Goal: Information Seeking & Learning: Learn about a topic

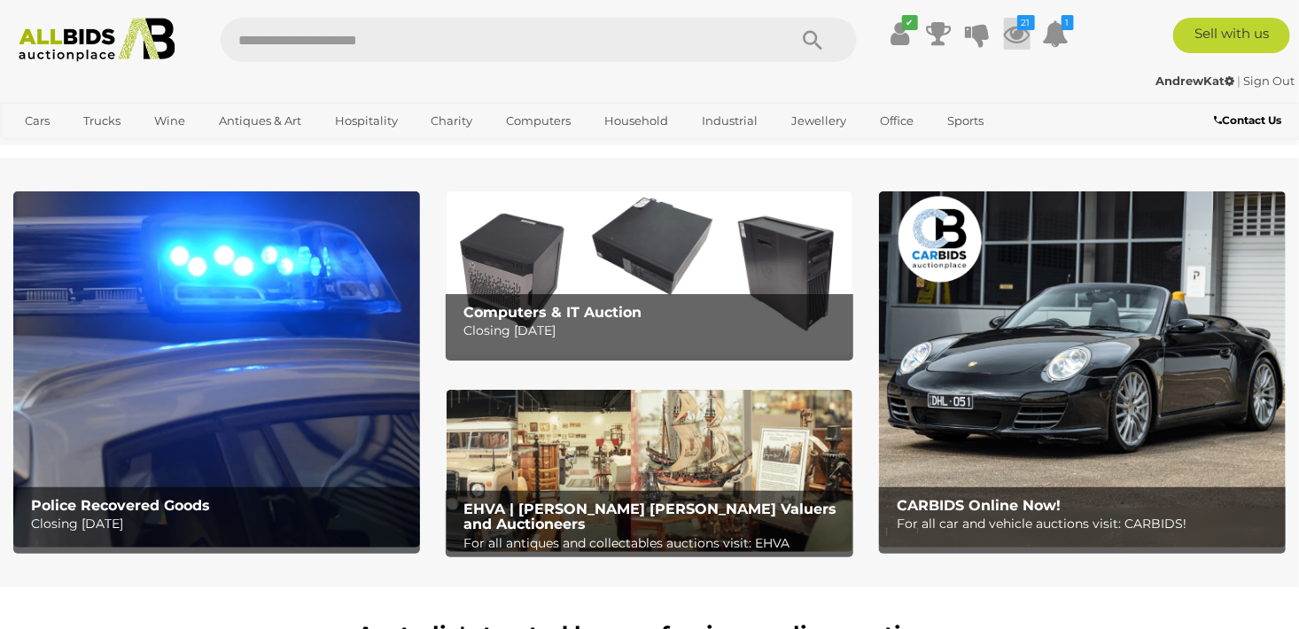
click at [1014, 33] on icon at bounding box center [1017, 34] width 27 height 32
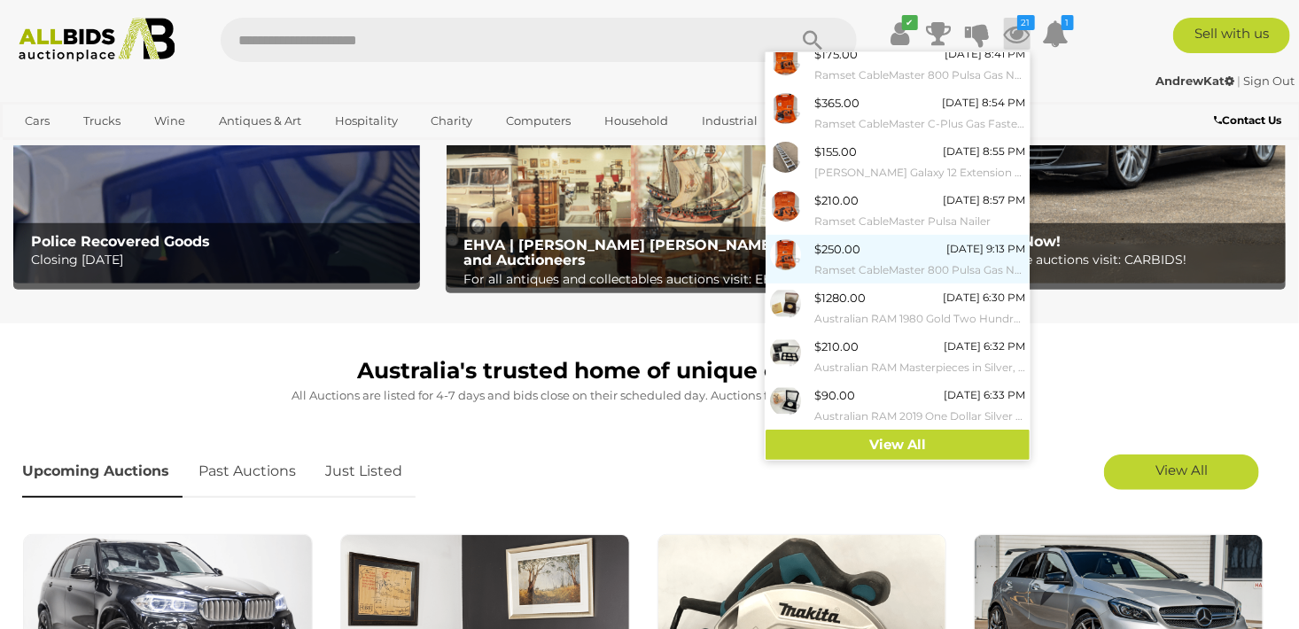
scroll to position [266, 0]
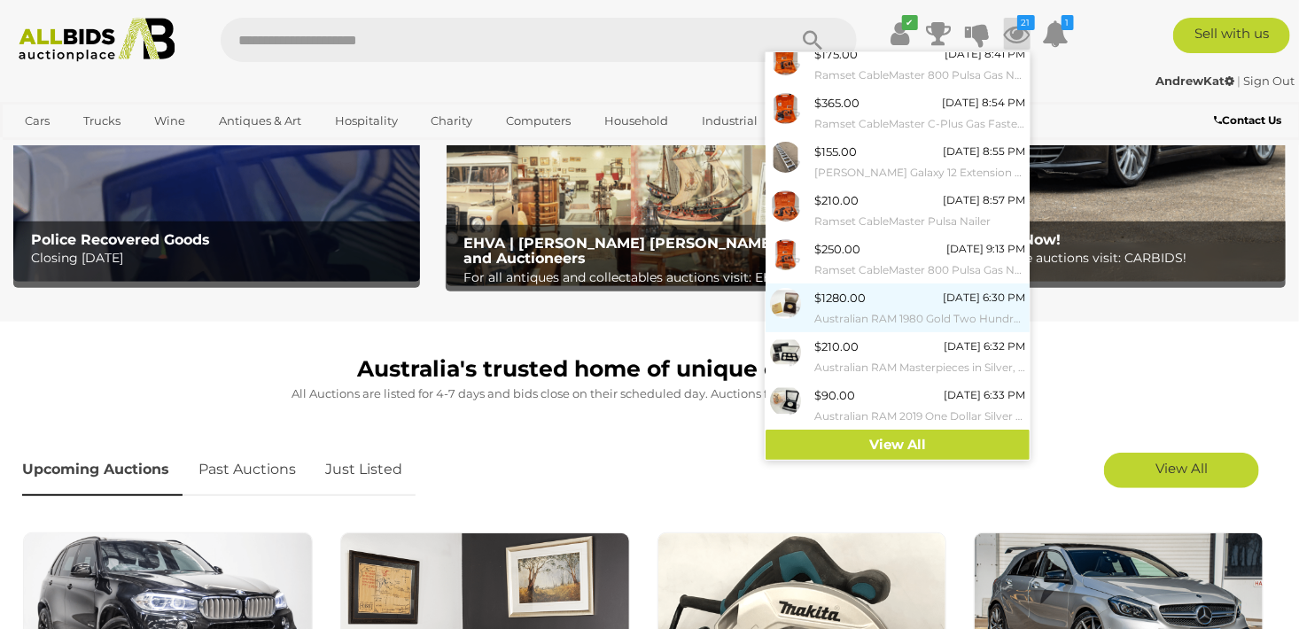
click at [867, 310] on small "Australian RAM 1980 Gold Two Hundred Dollar Proof Coin, Australian Koala Bear .…" at bounding box center [919, 318] width 211 height 19
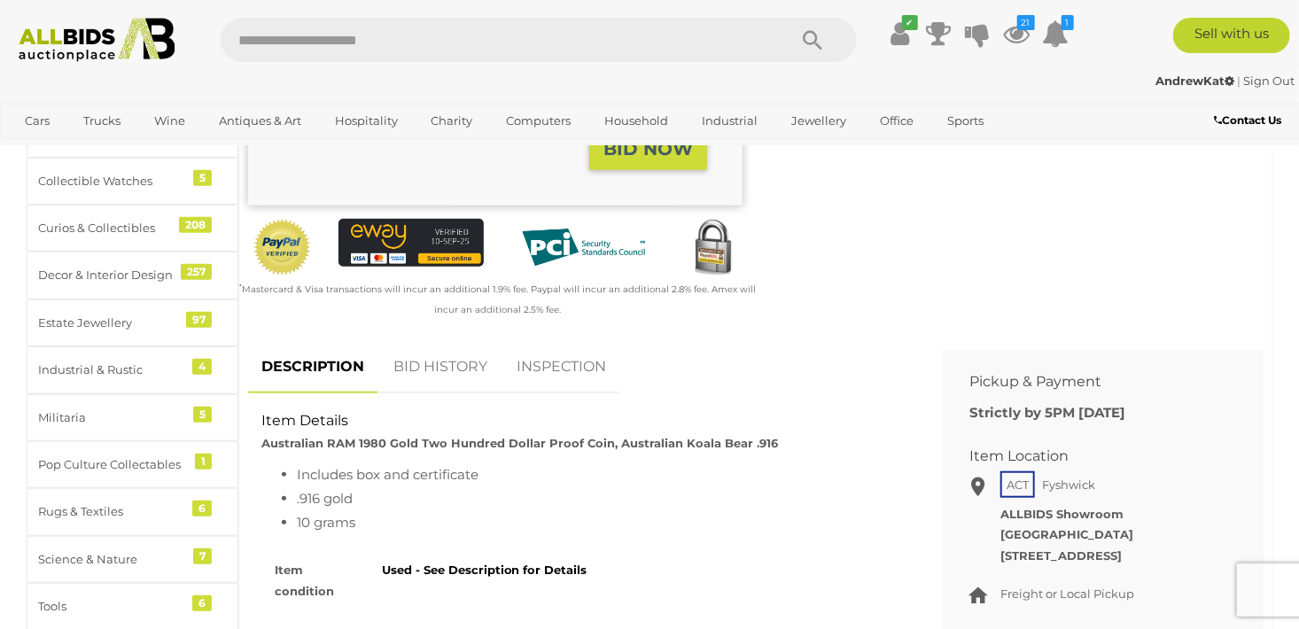
scroll to position [531, 0]
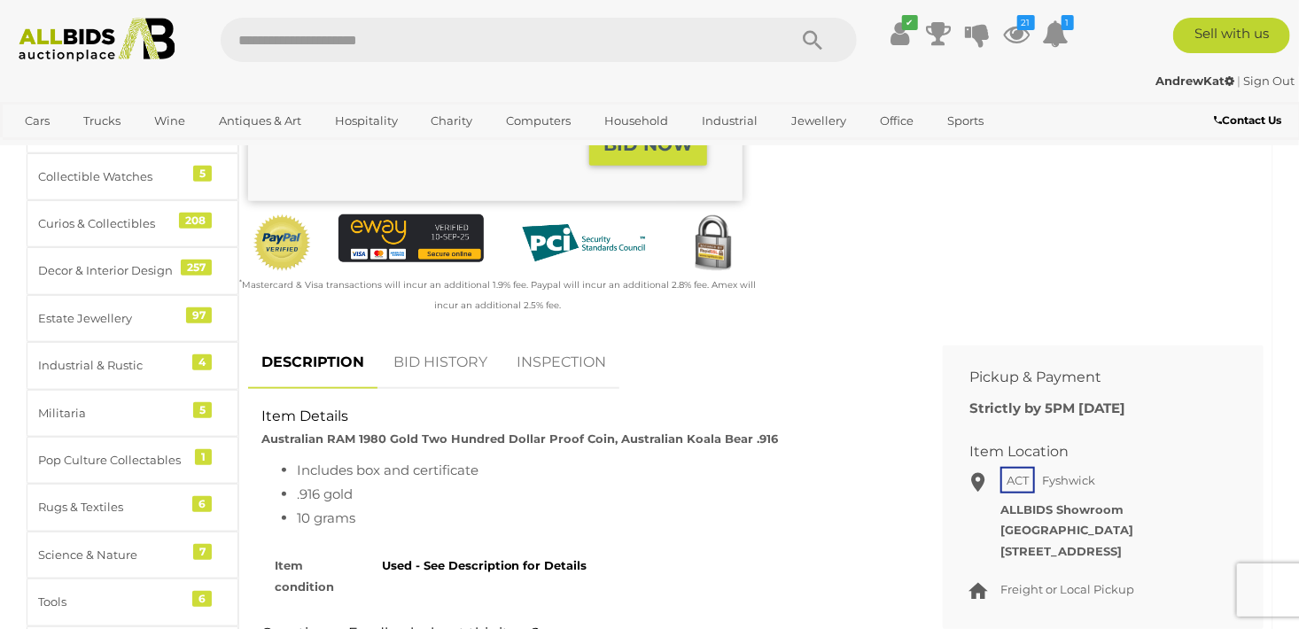
click at [449, 363] on link "BID HISTORY" at bounding box center [440, 363] width 120 height 52
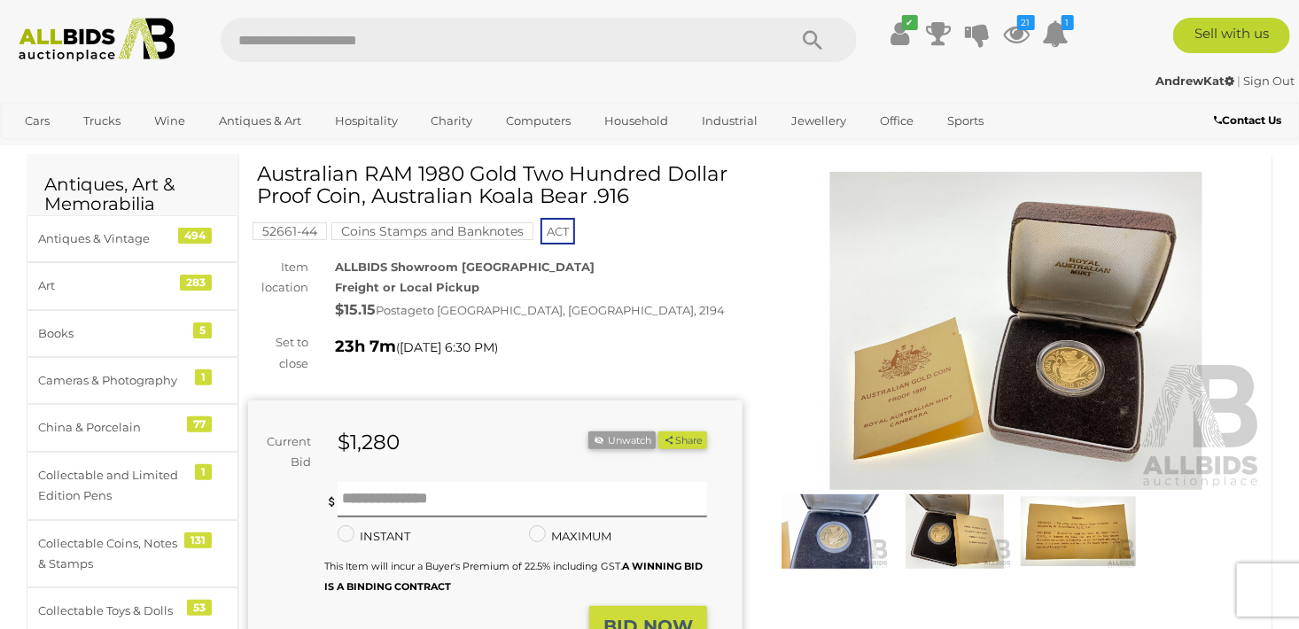
scroll to position [0, 0]
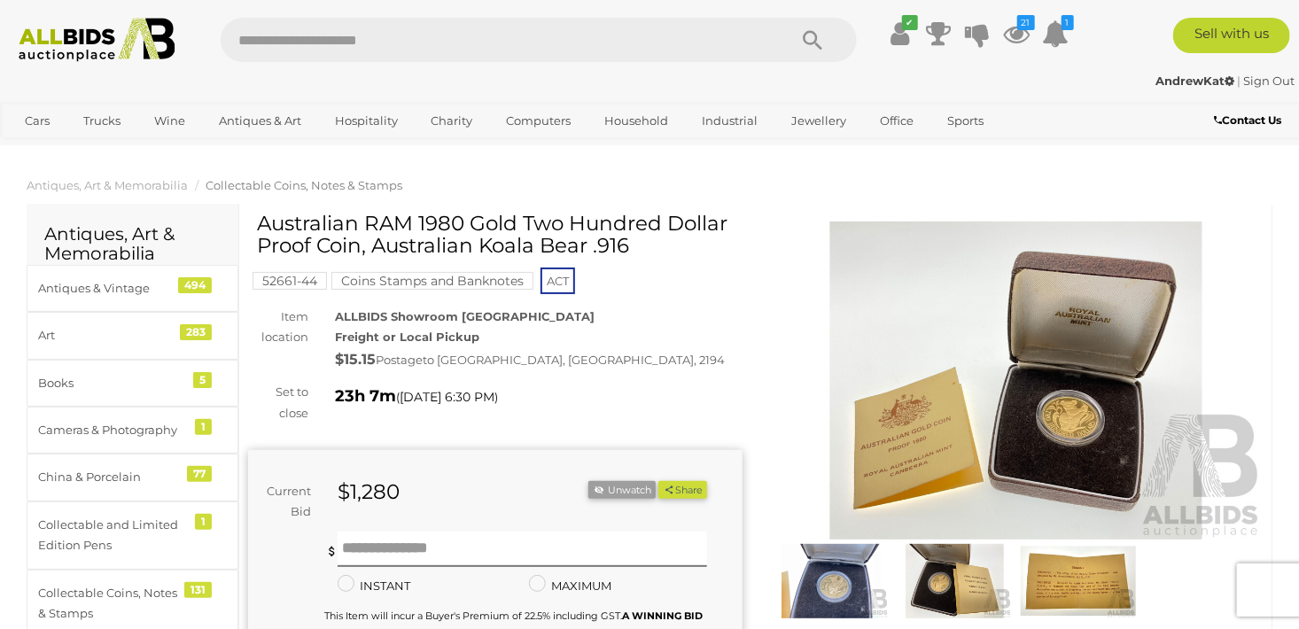
click at [1083, 418] on img at bounding box center [1016, 380] width 494 height 319
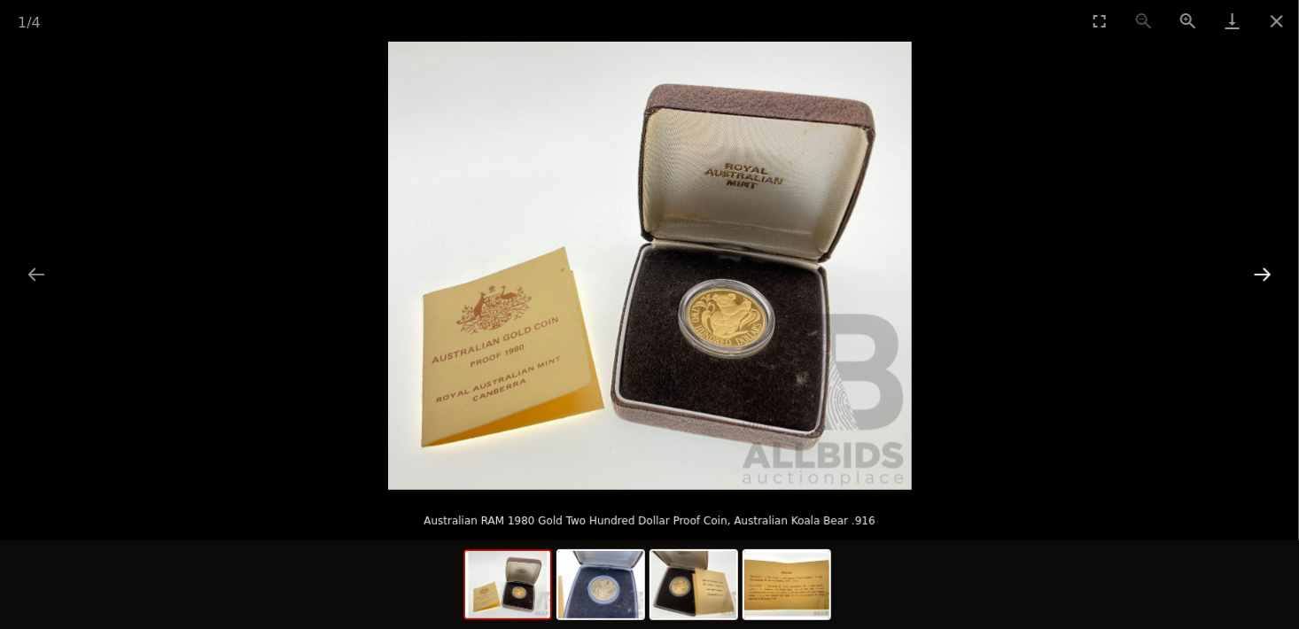
click at [1266, 275] on button "Next slide" at bounding box center [1262, 274] width 37 height 35
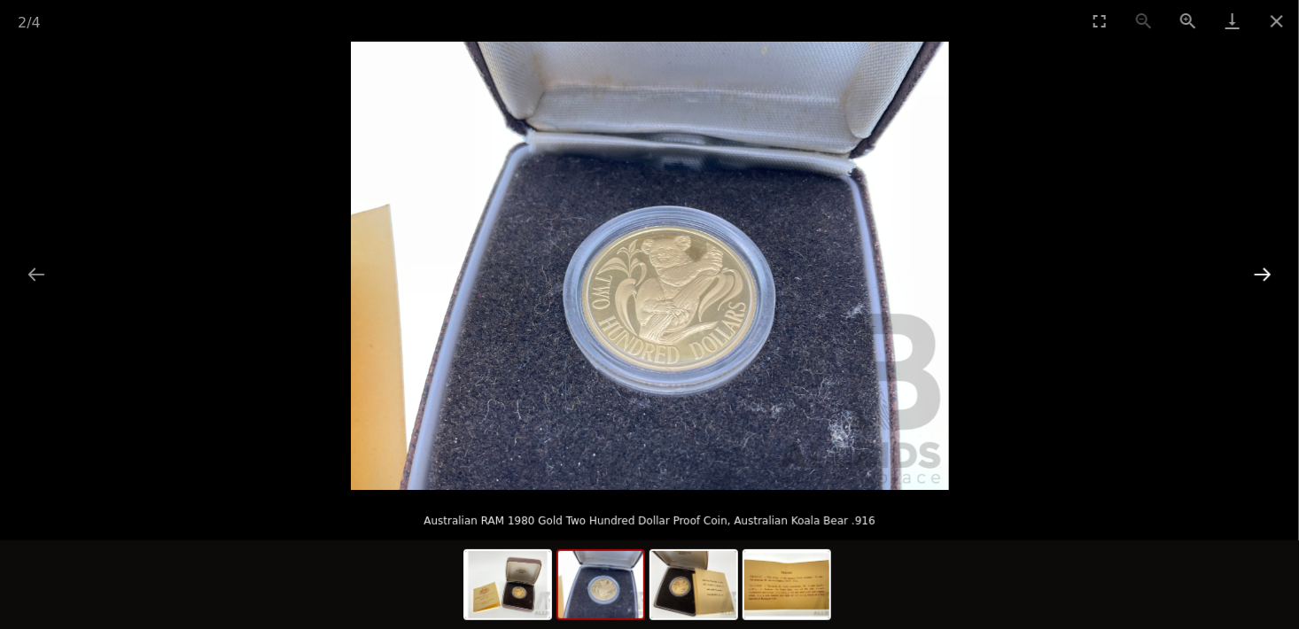
click at [1266, 275] on button "Next slide" at bounding box center [1262, 274] width 37 height 35
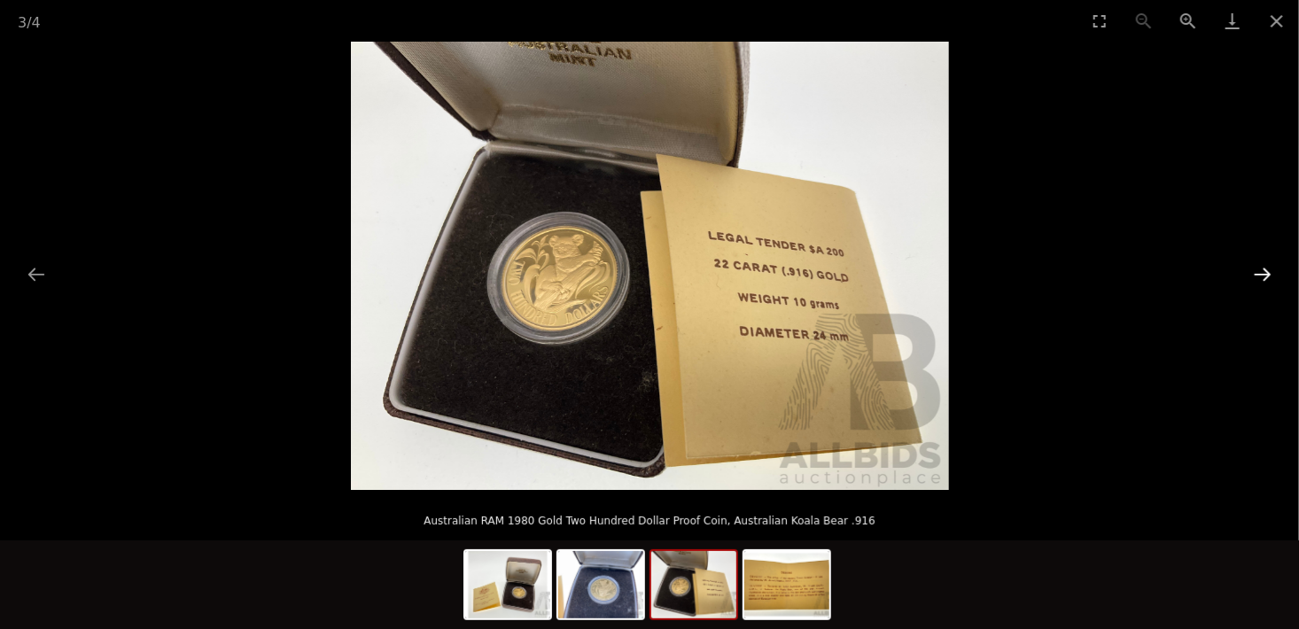
click at [1266, 275] on button "Next slide" at bounding box center [1262, 274] width 37 height 35
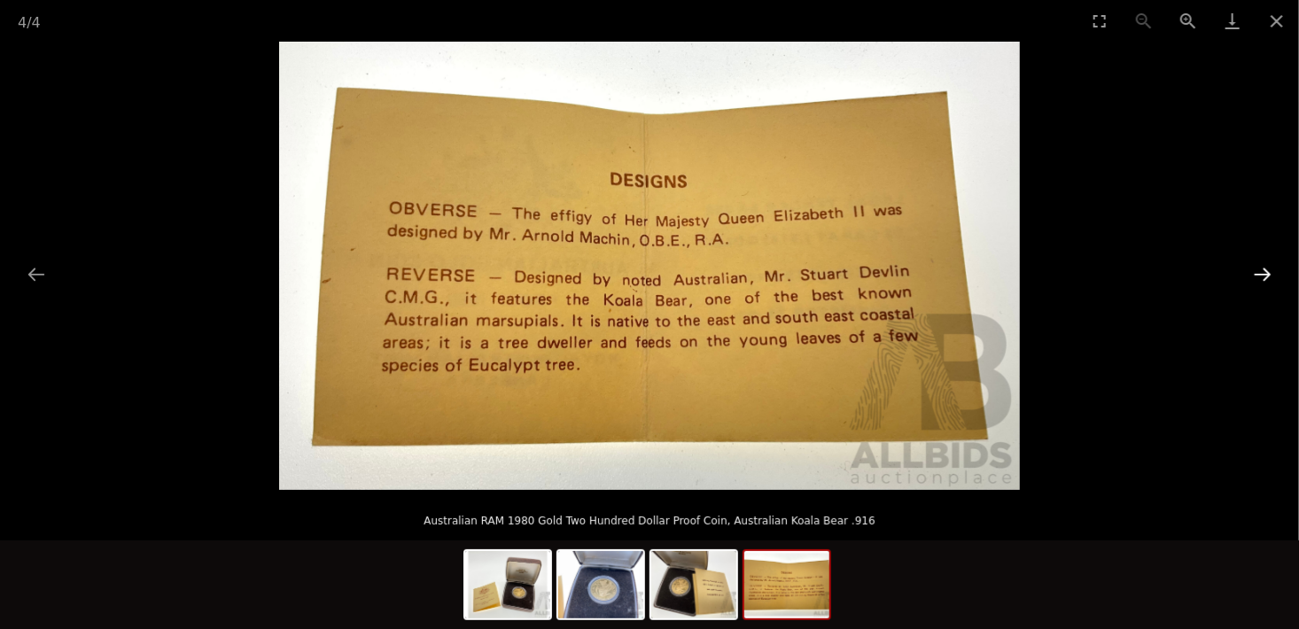
click at [1266, 275] on button "Next slide" at bounding box center [1262, 274] width 37 height 35
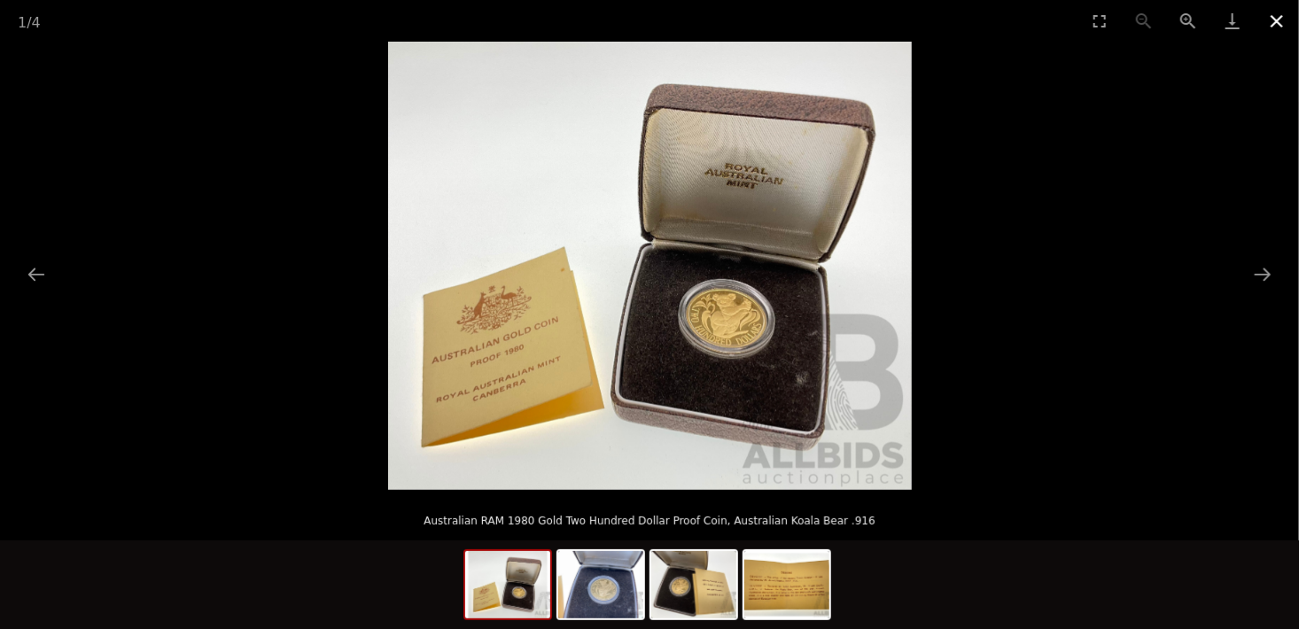
click at [1273, 21] on button "Close gallery" at bounding box center [1276, 21] width 44 height 42
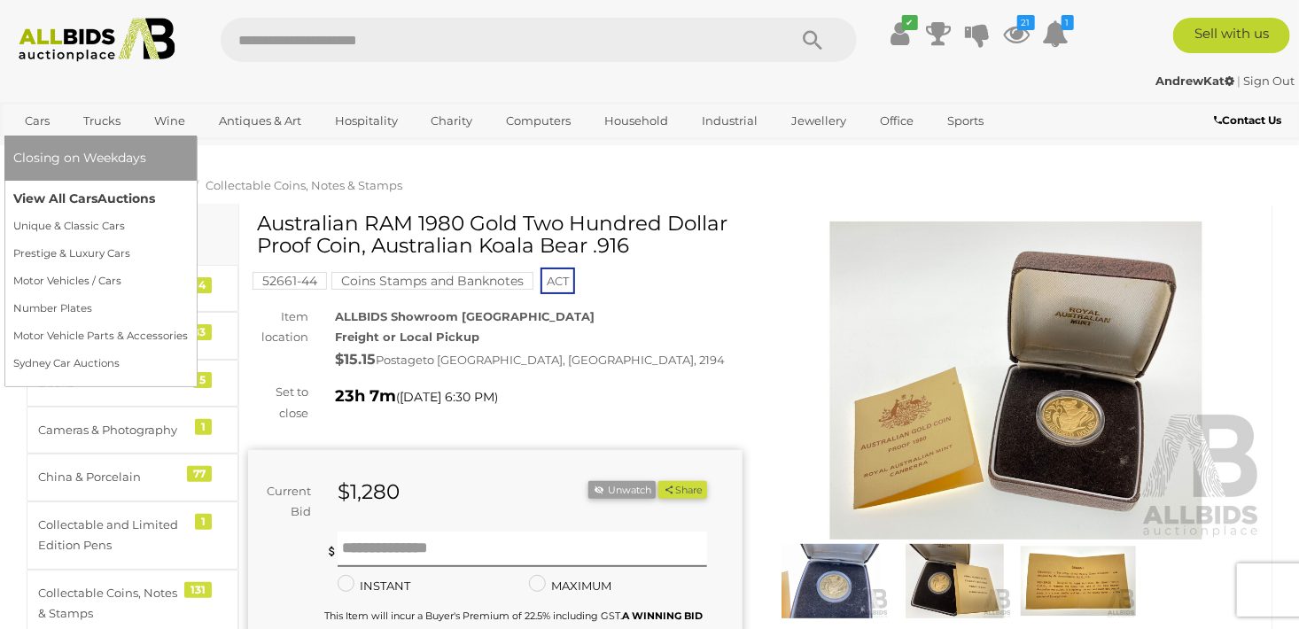
click at [72, 199] on link "View All Cars Auctions" at bounding box center [100, 198] width 174 height 27
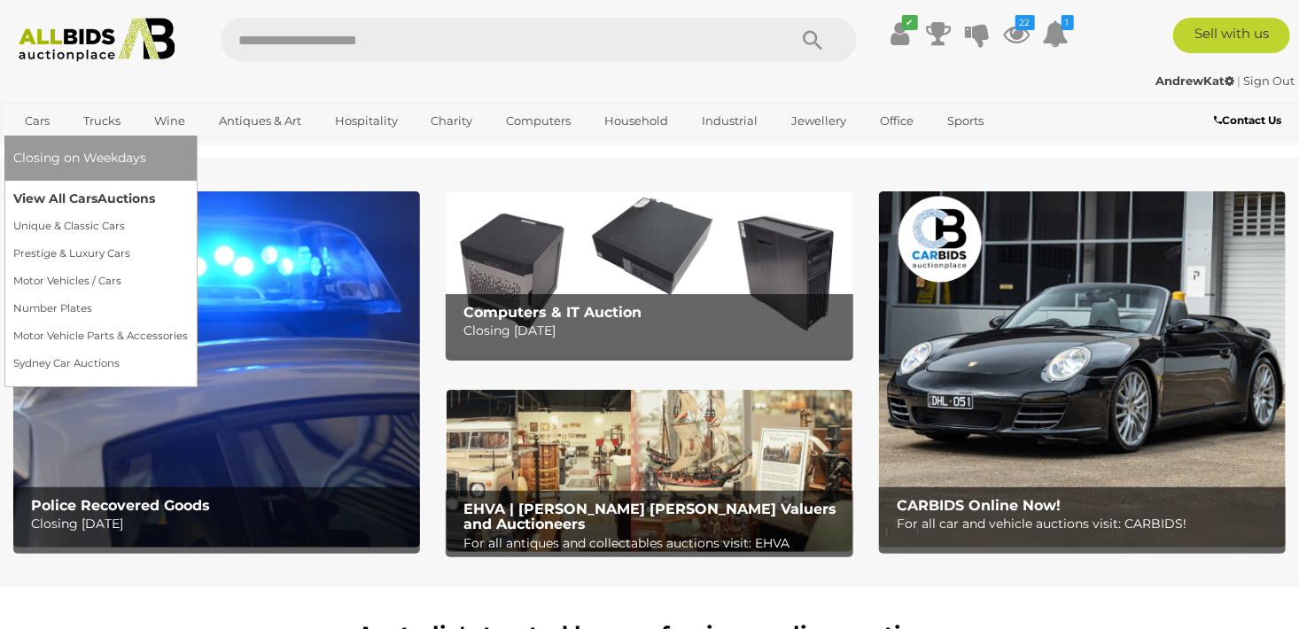
click at [72, 203] on link "View All Cars Auctions" at bounding box center [100, 198] width 174 height 27
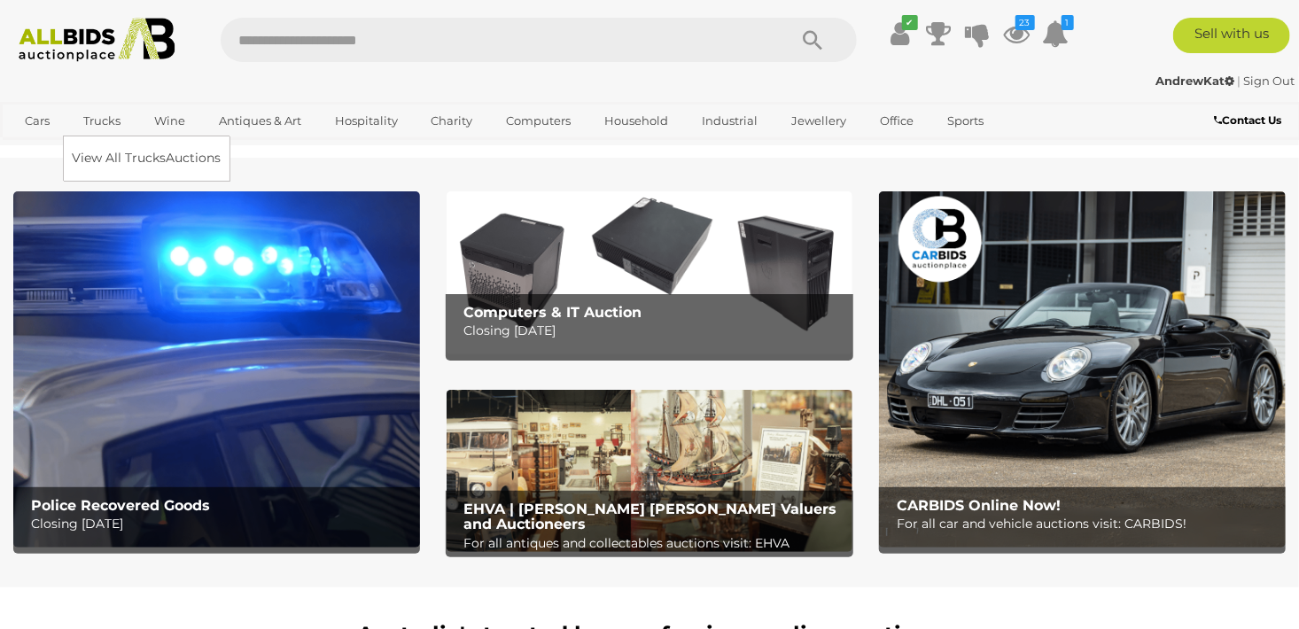
click at [112, 124] on link "Trucks" at bounding box center [102, 120] width 60 height 29
click at [98, 157] on link "View All Trucks Auctions" at bounding box center [150, 157] width 157 height 27
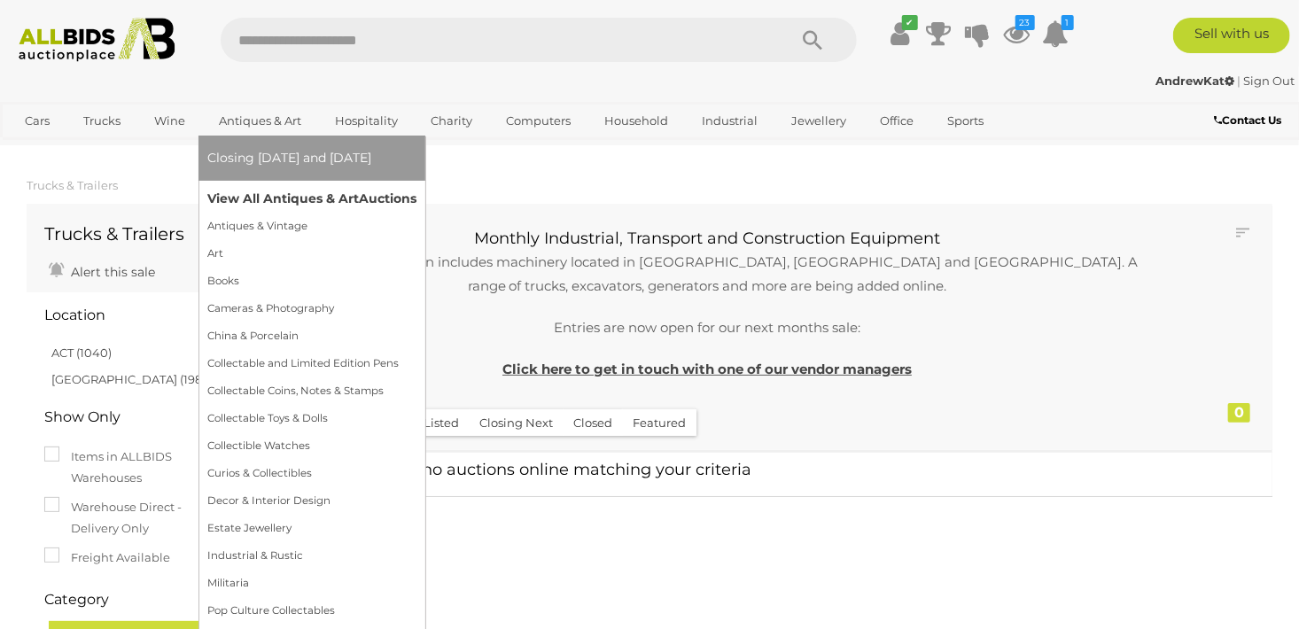
click at [268, 200] on link "View All Antiques & Art Auctions" at bounding box center [311, 198] width 209 height 27
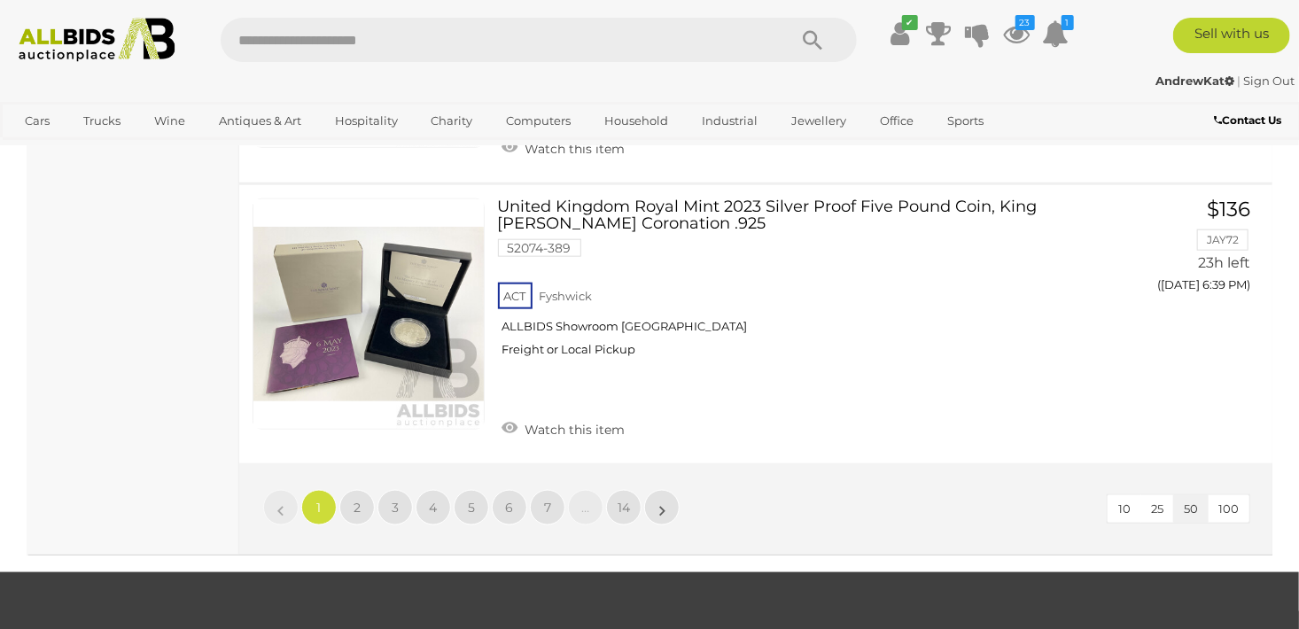
scroll to position [13818, 0]
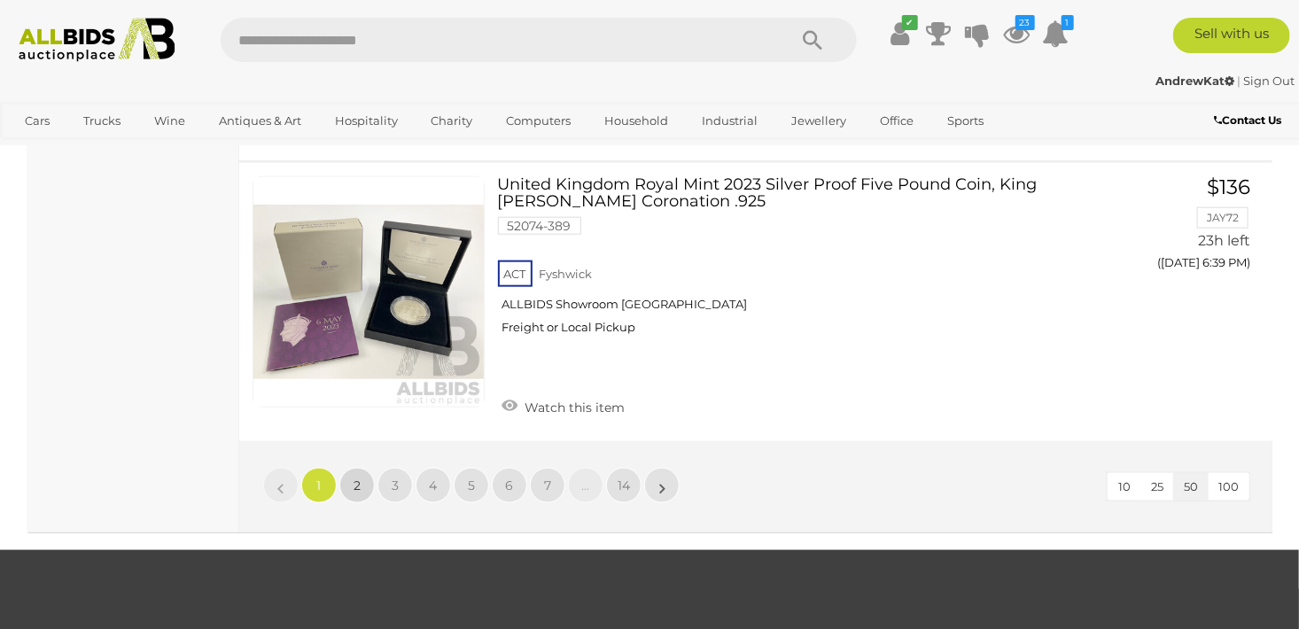
click at [368, 468] on link "2" at bounding box center [356, 485] width 35 height 35
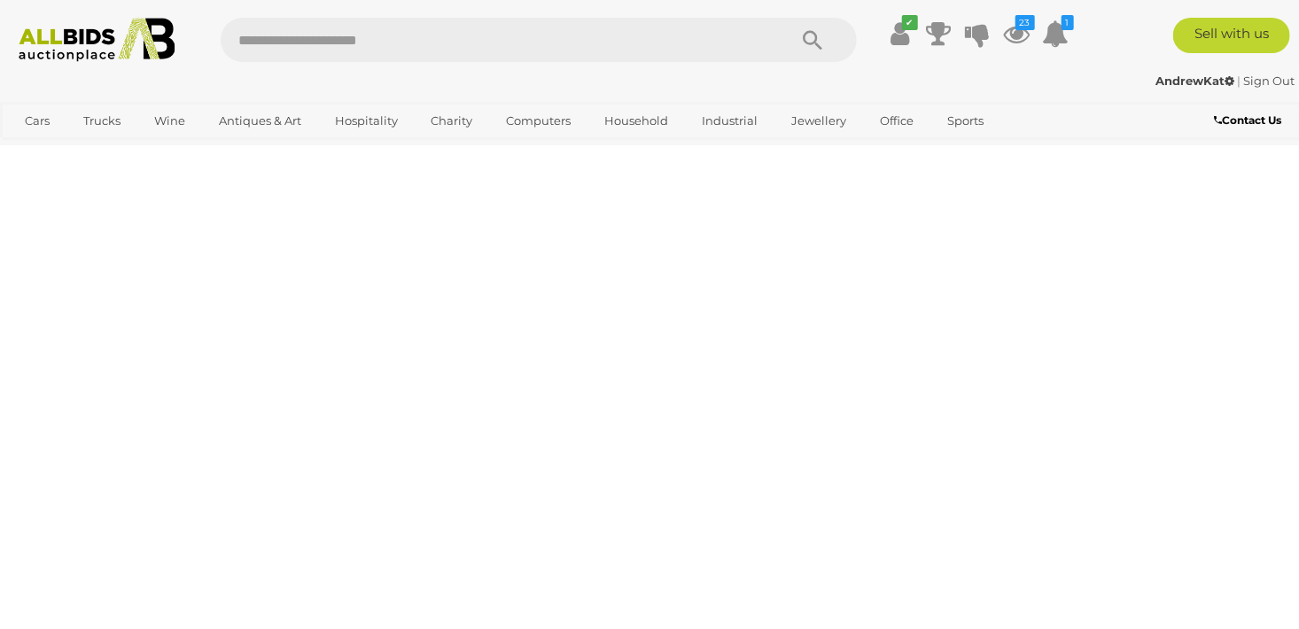
scroll to position [395, 0]
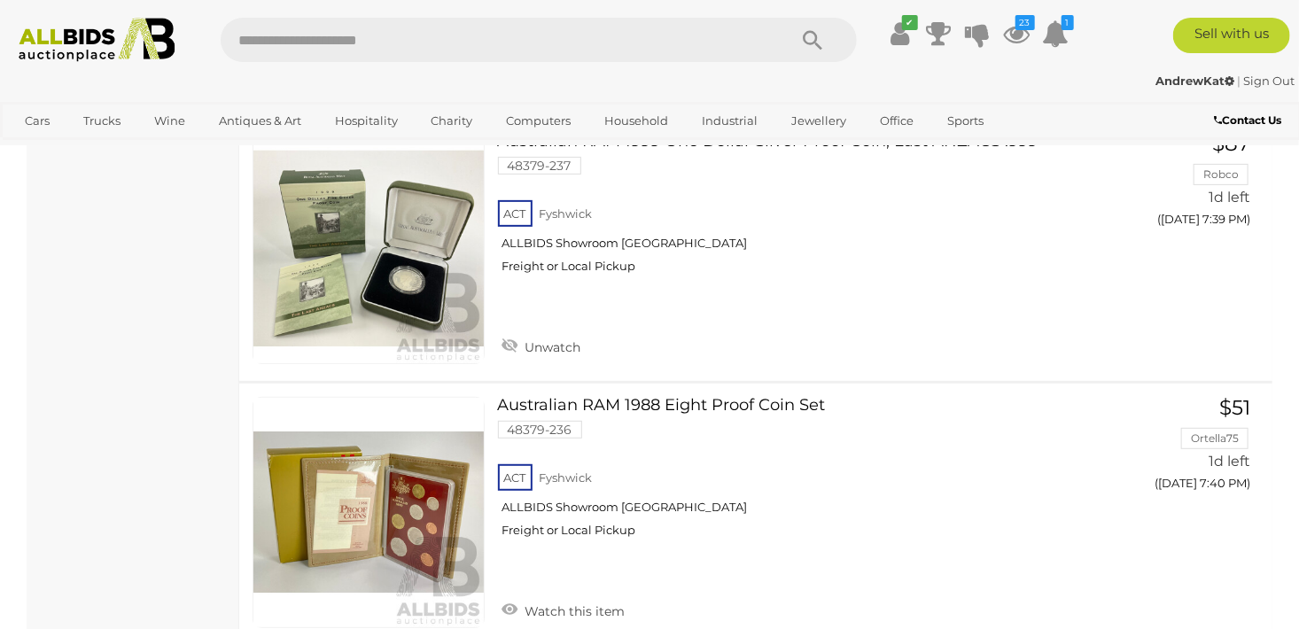
scroll to position [13187, 0]
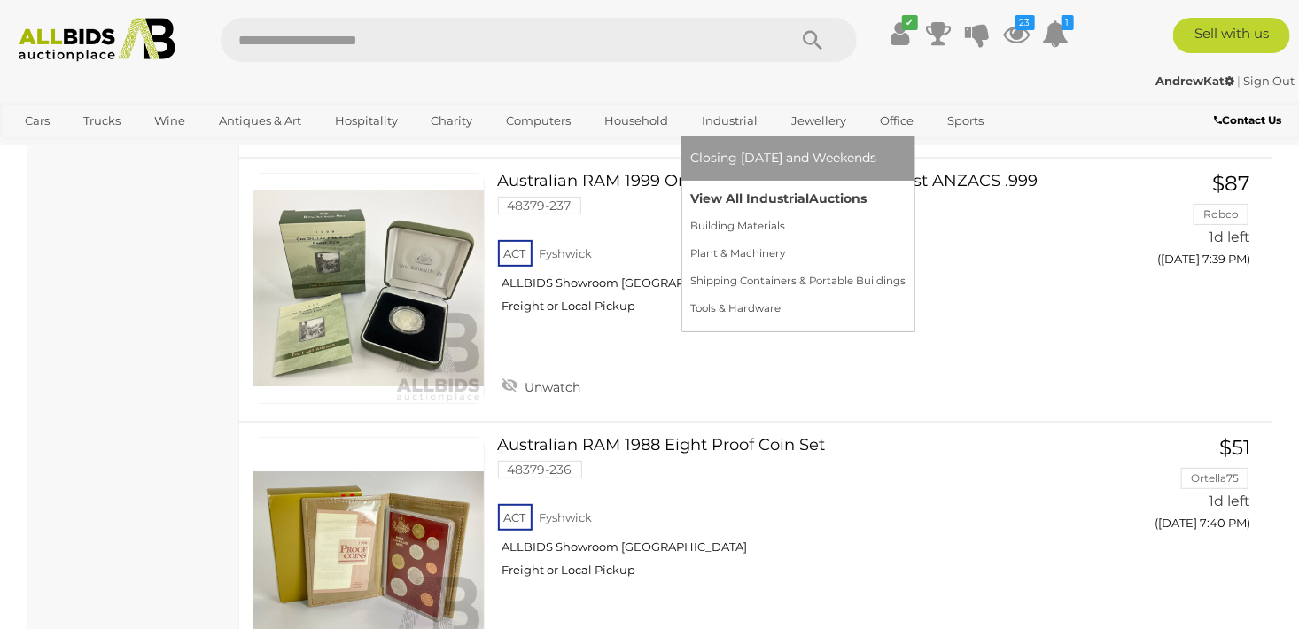
click at [745, 198] on link "View All Industrial Auctions" at bounding box center [797, 198] width 215 height 27
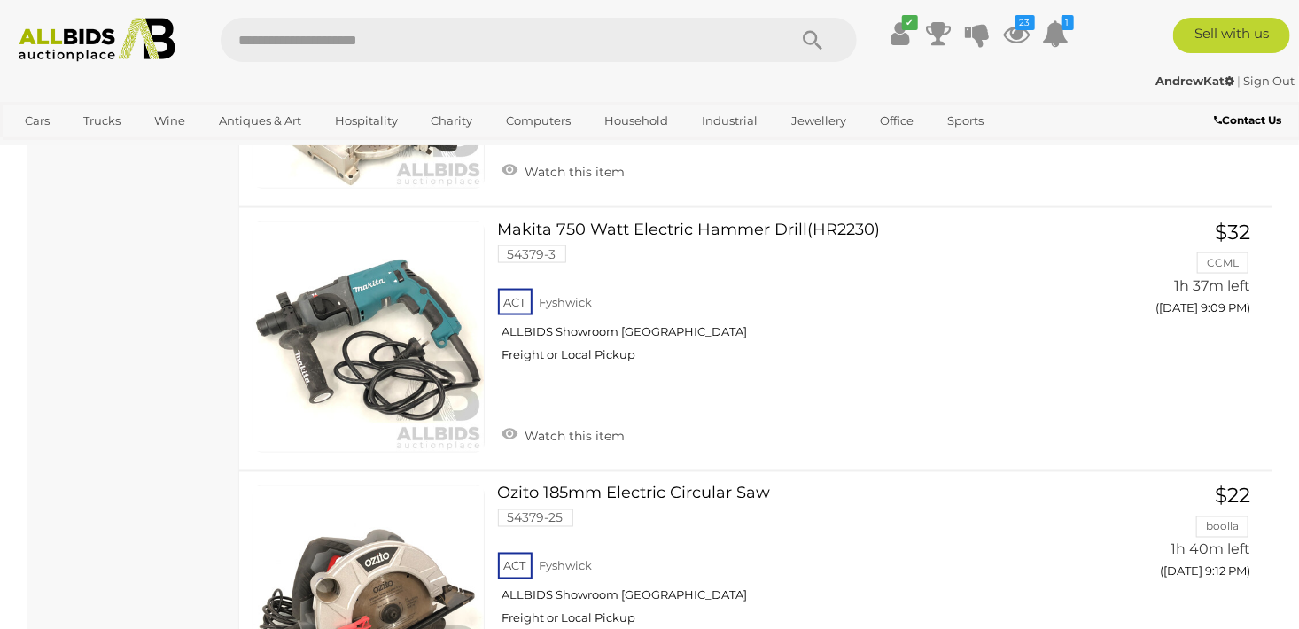
scroll to position [7706, 0]
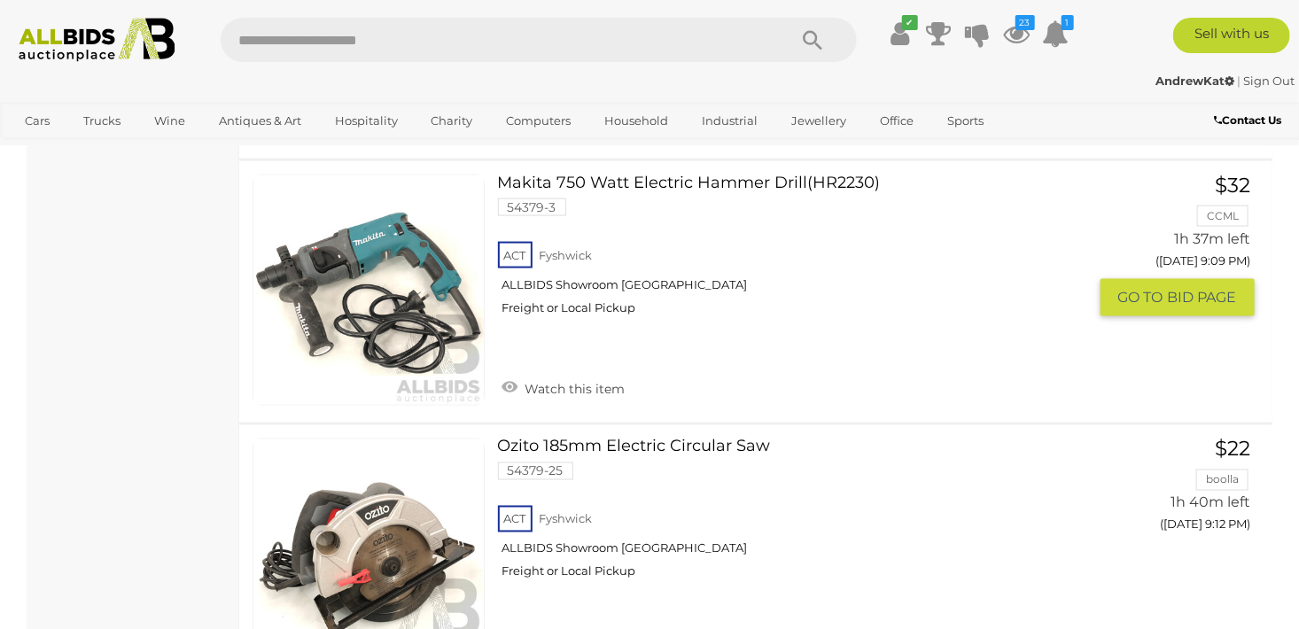
click at [392, 227] on link at bounding box center [368, 290] width 232 height 232
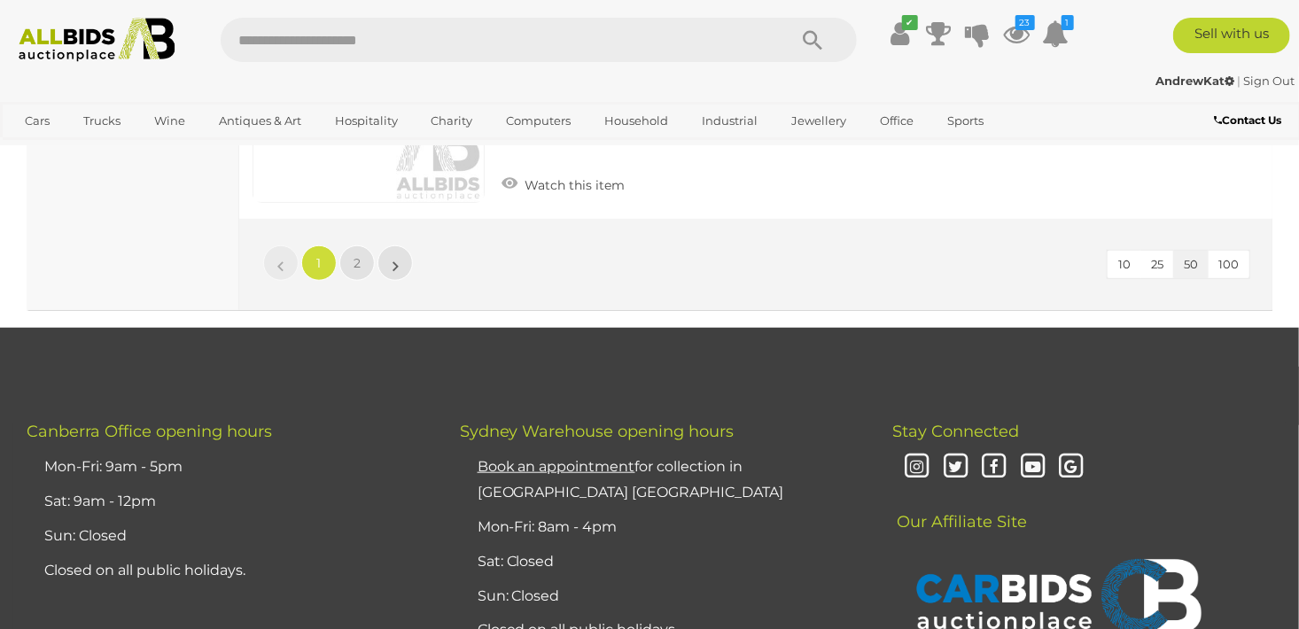
scroll to position [13557, 0]
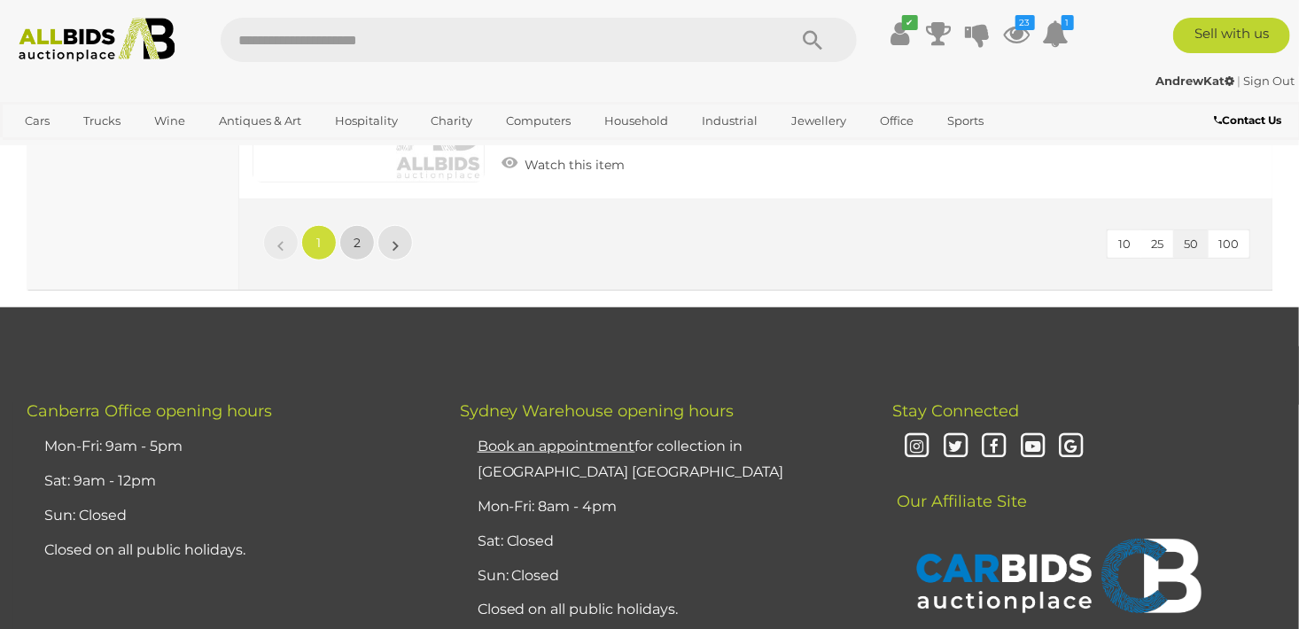
click at [353, 235] on span "2" at bounding box center [356, 243] width 7 height 16
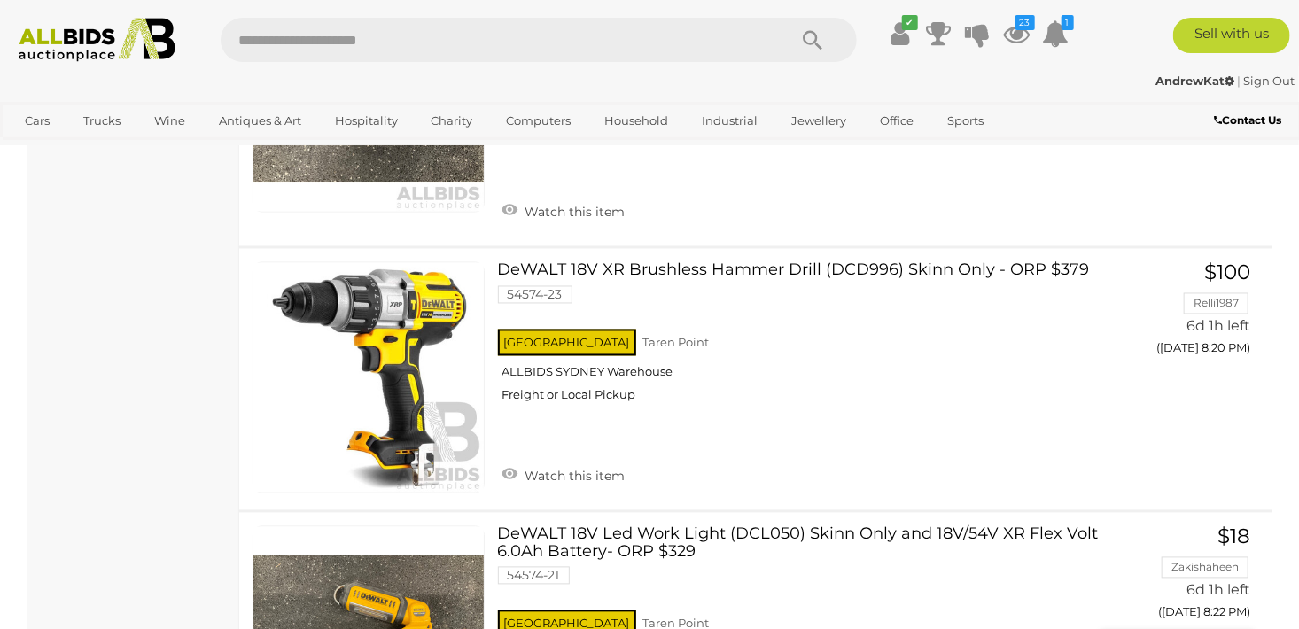
scroll to position [11104, 0]
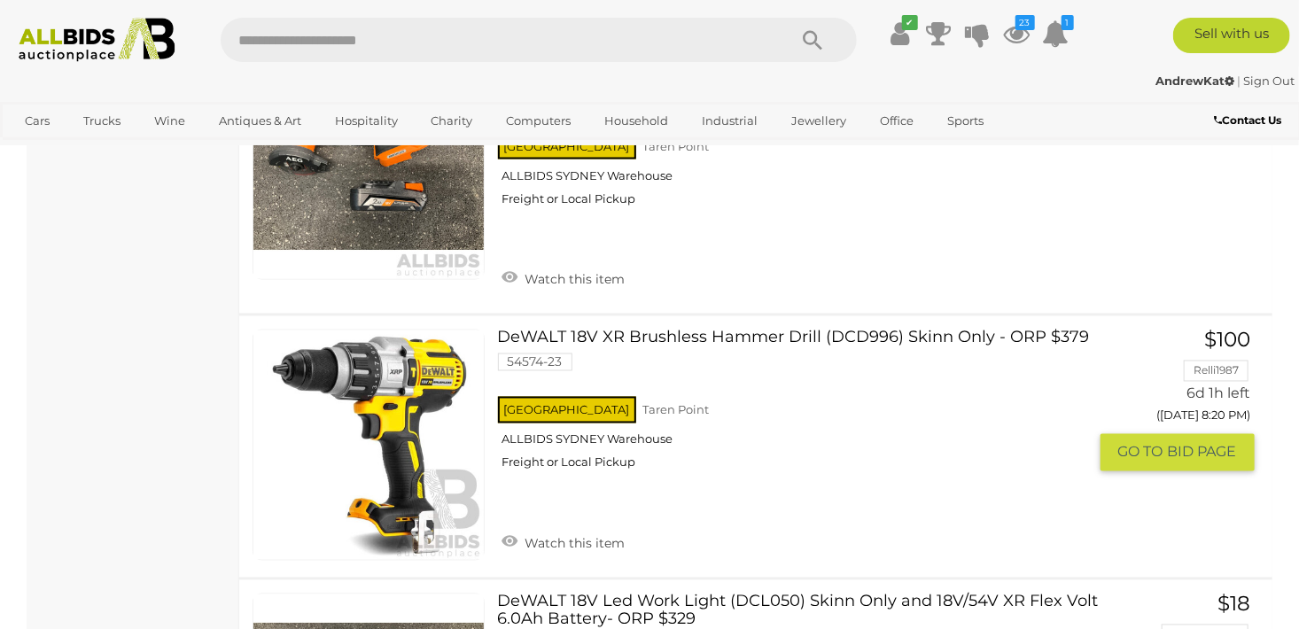
click at [426, 349] on link at bounding box center [368, 446] width 232 height 232
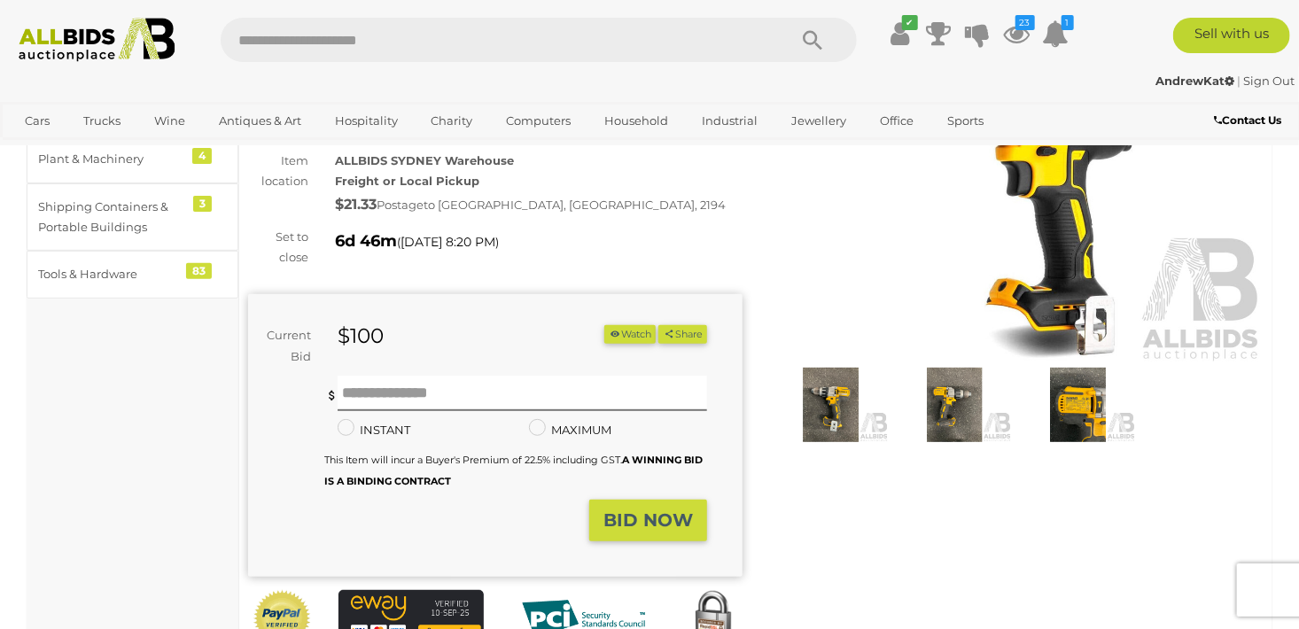
scroll to position [177, 0]
click at [957, 396] on img at bounding box center [954, 404] width 115 height 74
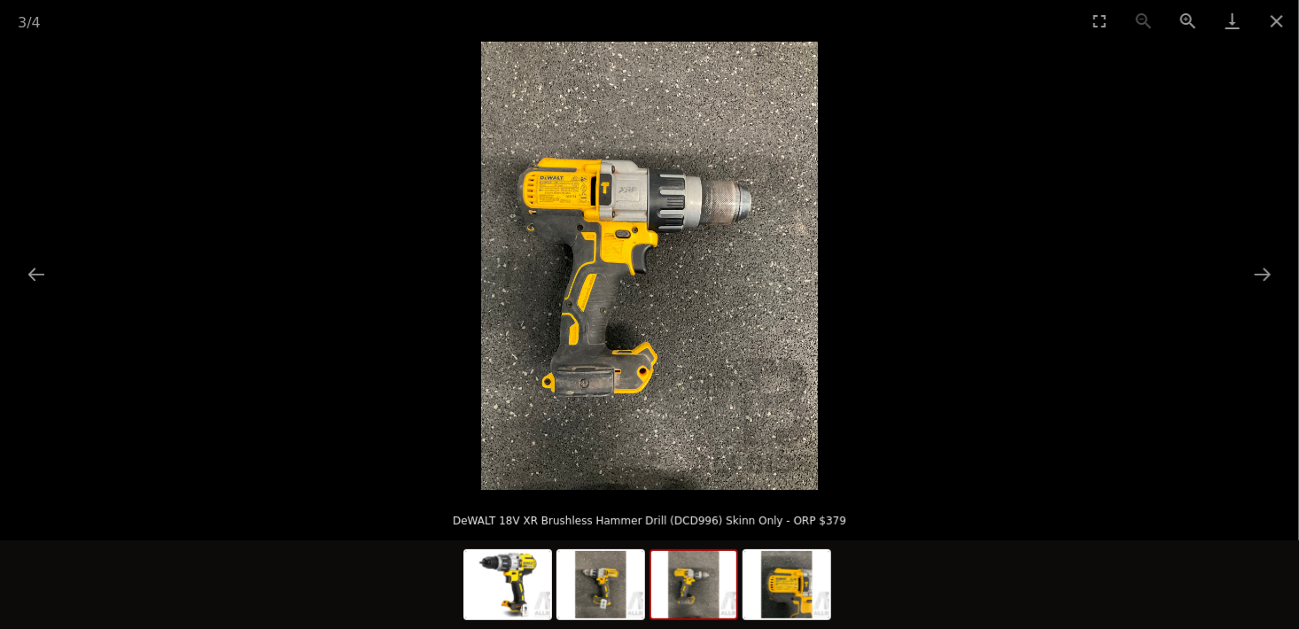
click at [703, 579] on img at bounding box center [693, 584] width 85 height 67
click at [798, 598] on img at bounding box center [786, 584] width 85 height 67
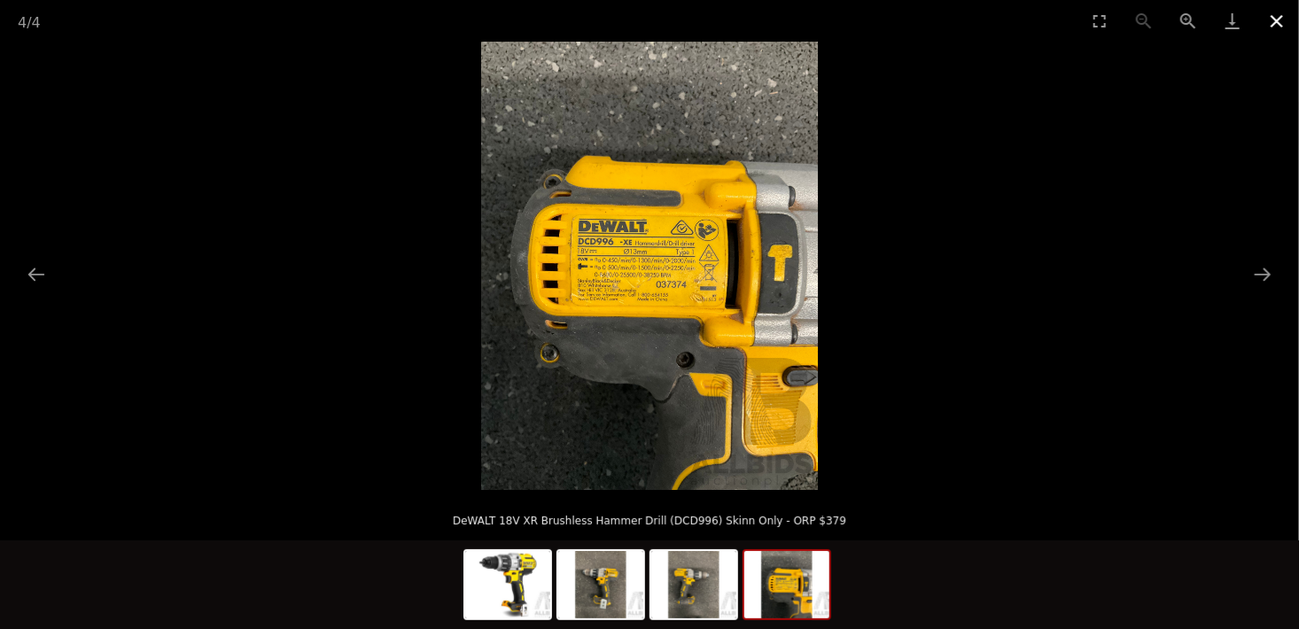
click at [1269, 19] on button "Close gallery" at bounding box center [1276, 21] width 44 height 42
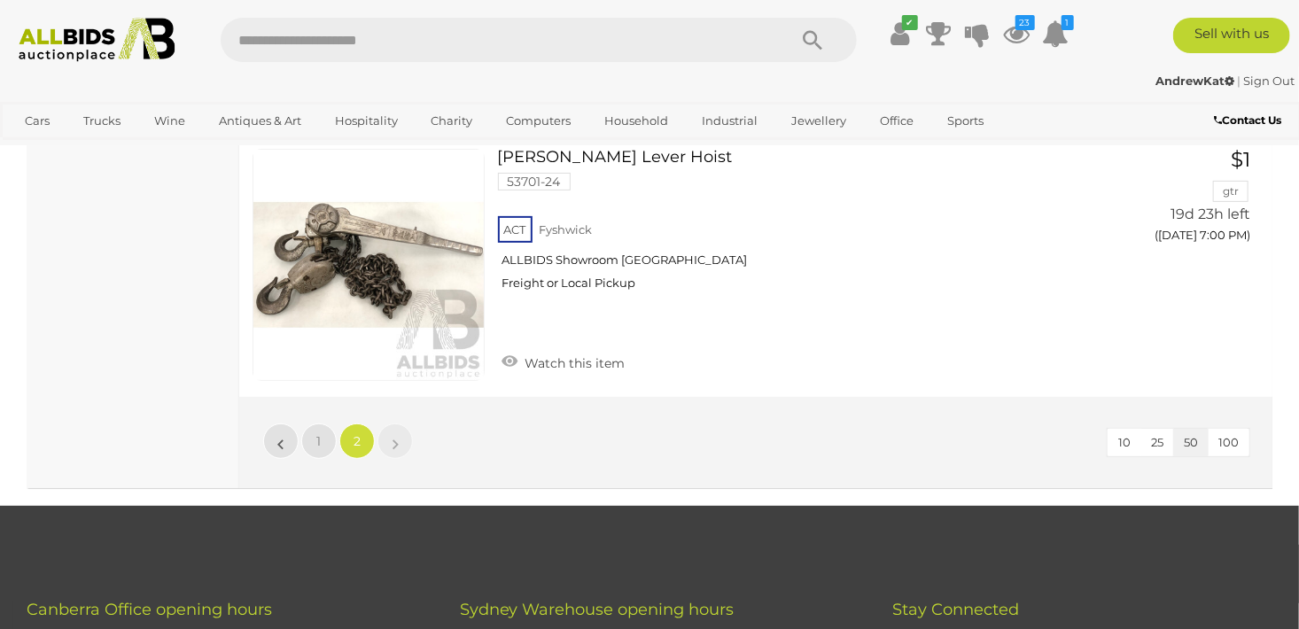
scroll to position [12729, 0]
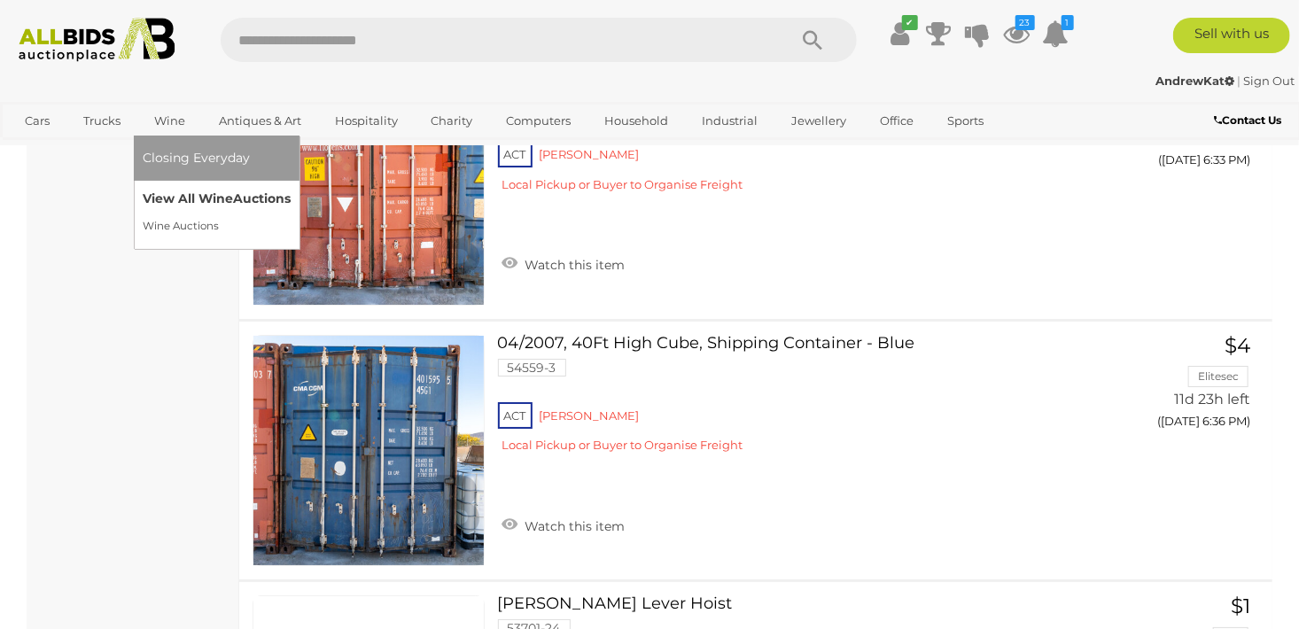
click at [199, 204] on link "View All Wine Auctions" at bounding box center [217, 198] width 148 height 27
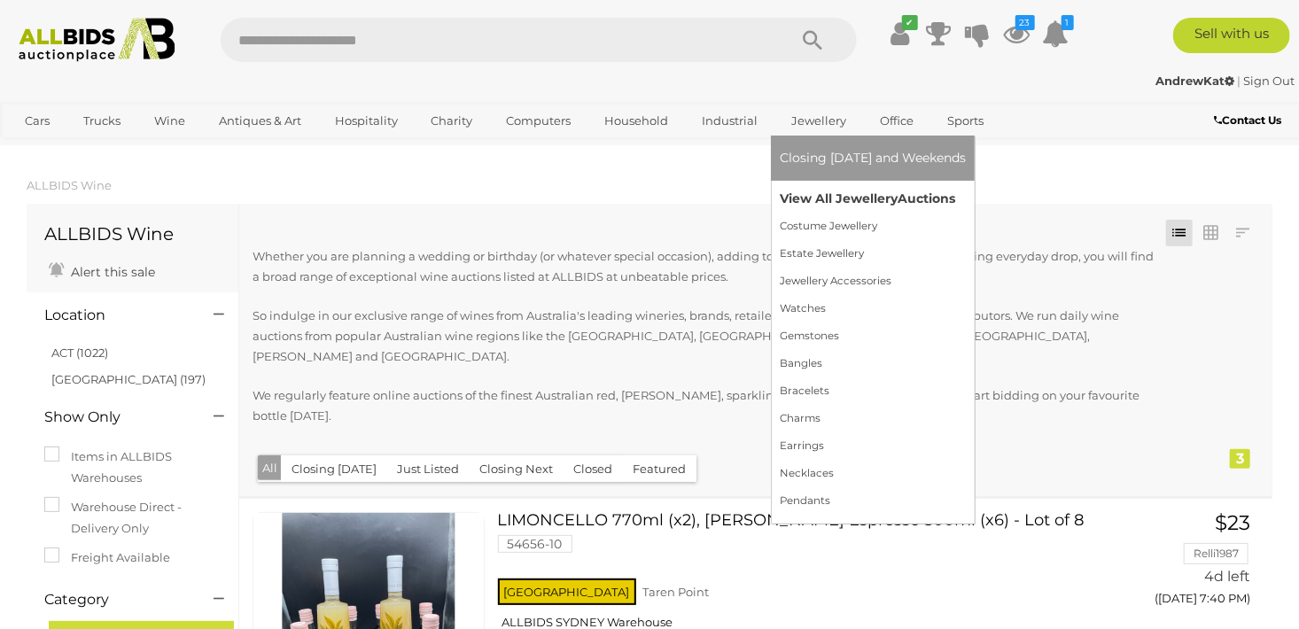
click at [828, 202] on link "View All Jewellery Auctions" at bounding box center [872, 198] width 186 height 27
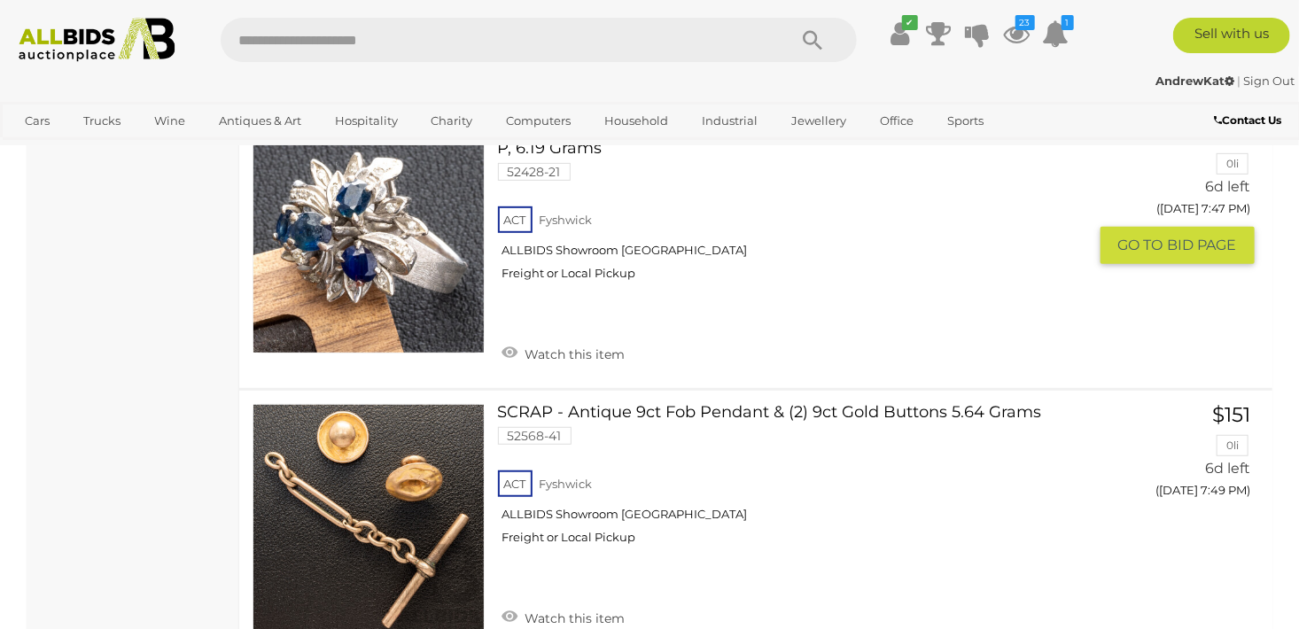
scroll to position [13995, 0]
